Goal: Navigation & Orientation: Find specific page/section

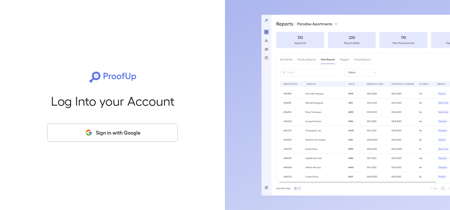
click at [128, 126] on button "Sign in with Google" at bounding box center [112, 133] width 131 height 18
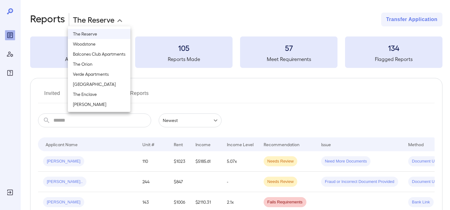
click at [105, 19] on body "**********" at bounding box center [225, 105] width 450 height 210
click at [150, 7] on div at bounding box center [225, 105] width 450 height 210
